Goal: Register for event/course

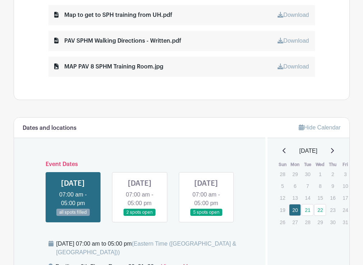
scroll to position [431, 0]
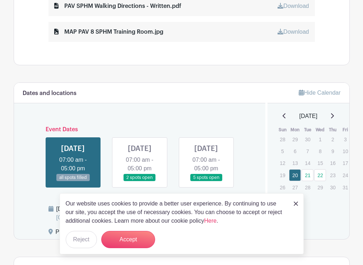
drag, startPoint x: 296, startPoint y: 202, endPoint x: 239, endPoint y: 199, distance: 57.1
click at [296, 202] on img at bounding box center [296, 204] width 4 height 4
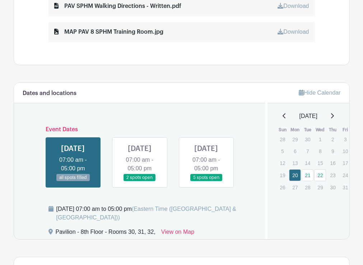
click at [206, 182] on link at bounding box center [206, 182] width 0 height 0
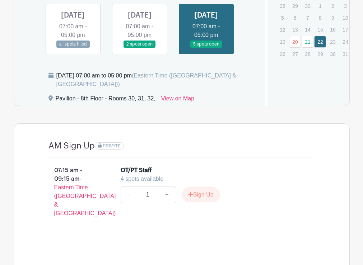
scroll to position [471, 0]
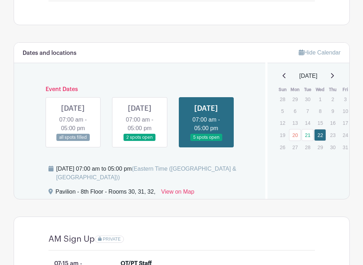
click at [140, 141] on link at bounding box center [140, 141] width 0 height 0
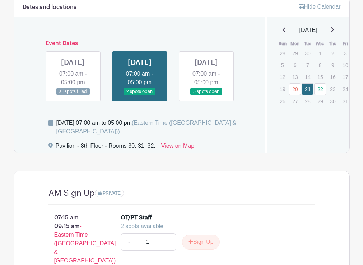
scroll to position [507, 0]
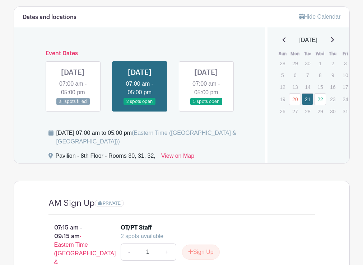
click at [206, 106] on link at bounding box center [206, 106] width 0 height 0
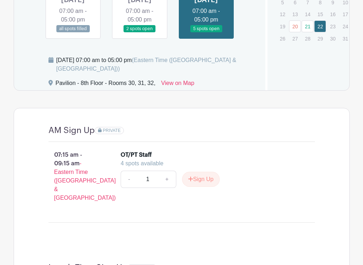
scroll to position [507, 0]
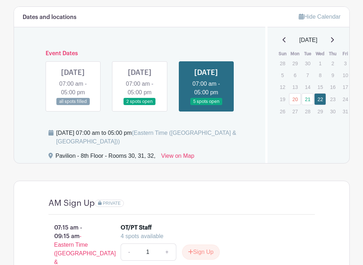
click at [73, 106] on link at bounding box center [73, 106] width 0 height 0
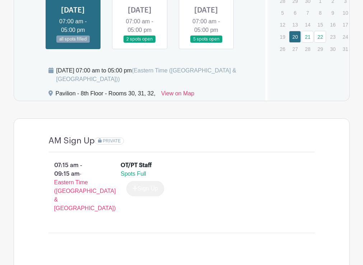
scroll to position [543, 0]
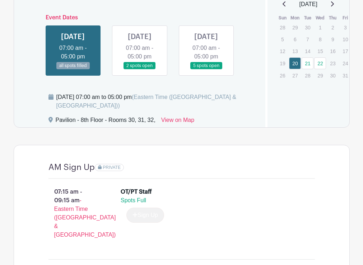
click at [140, 70] on link at bounding box center [140, 70] width 0 height 0
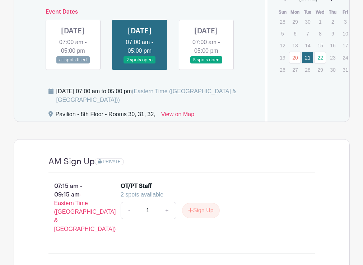
scroll to position [543, 0]
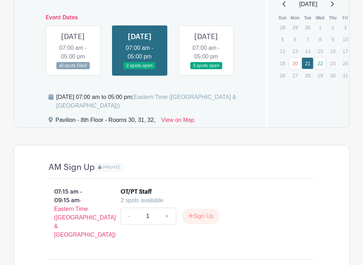
click at [206, 70] on link at bounding box center [206, 70] width 0 height 0
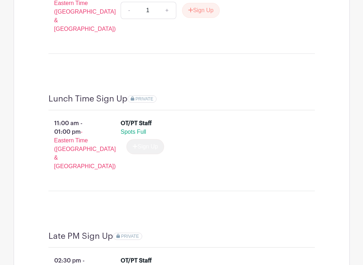
scroll to position [758, 0]
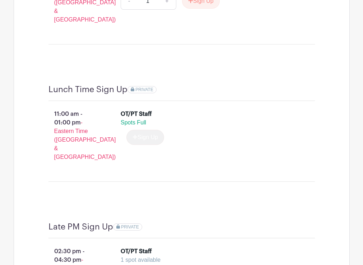
click at [150, 144] on div "Sign Up" at bounding box center [142, 137] width 43 height 15
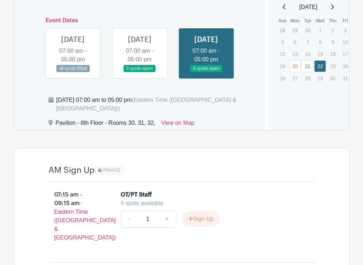
scroll to position [471, 0]
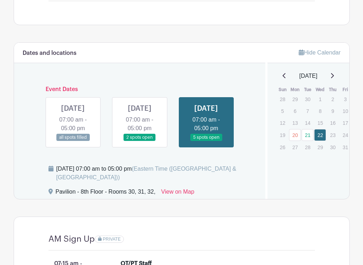
click at [140, 141] on link at bounding box center [140, 141] width 0 height 0
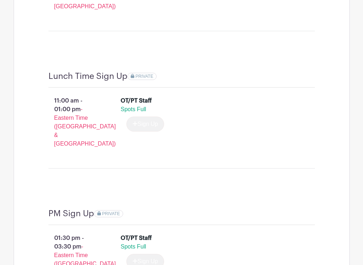
scroll to position [830, 0]
